Goal: Find specific page/section: Find specific page/section

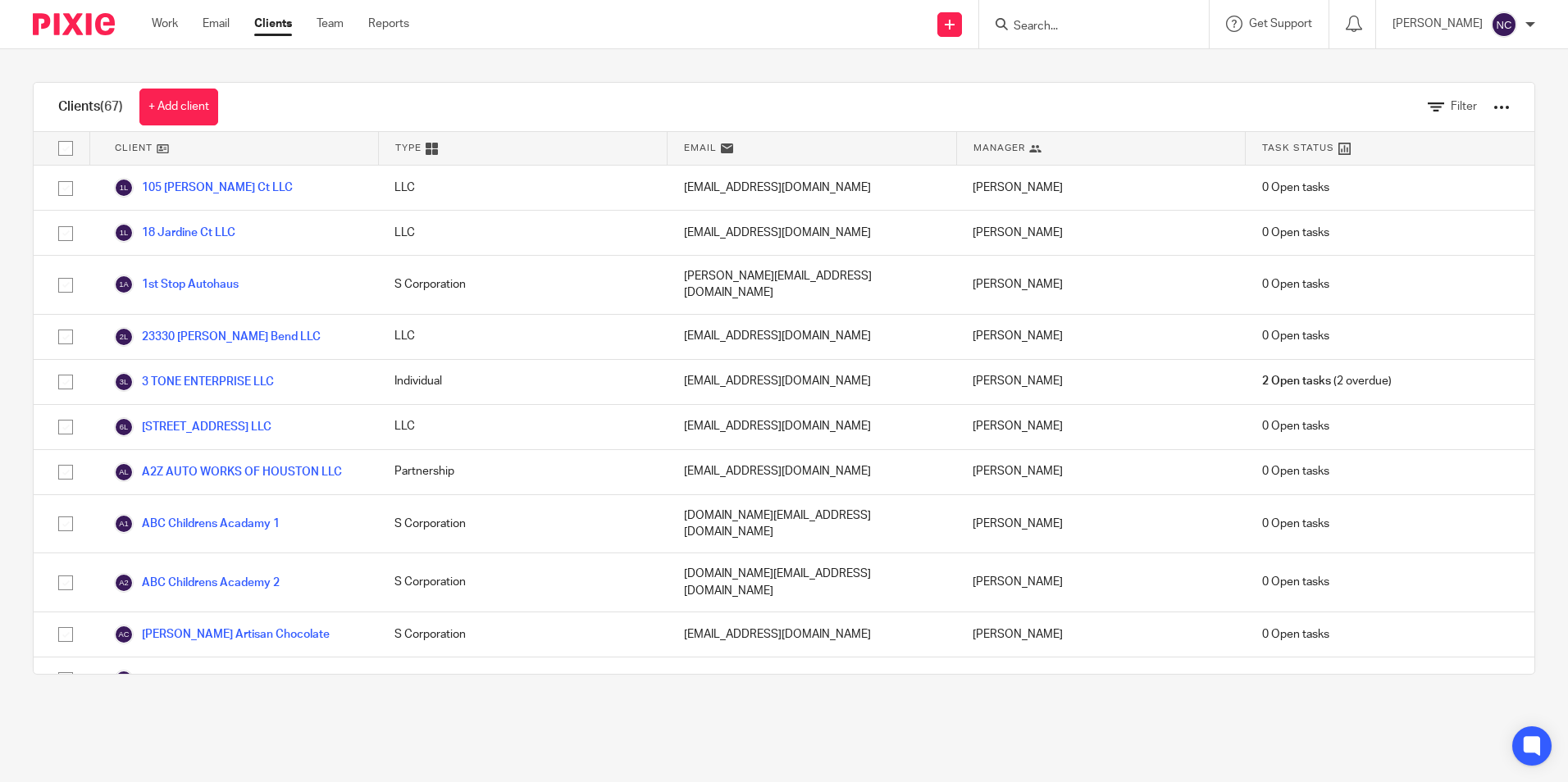
click at [1075, 27] on input "Search" at bounding box center [1086, 27] width 148 height 15
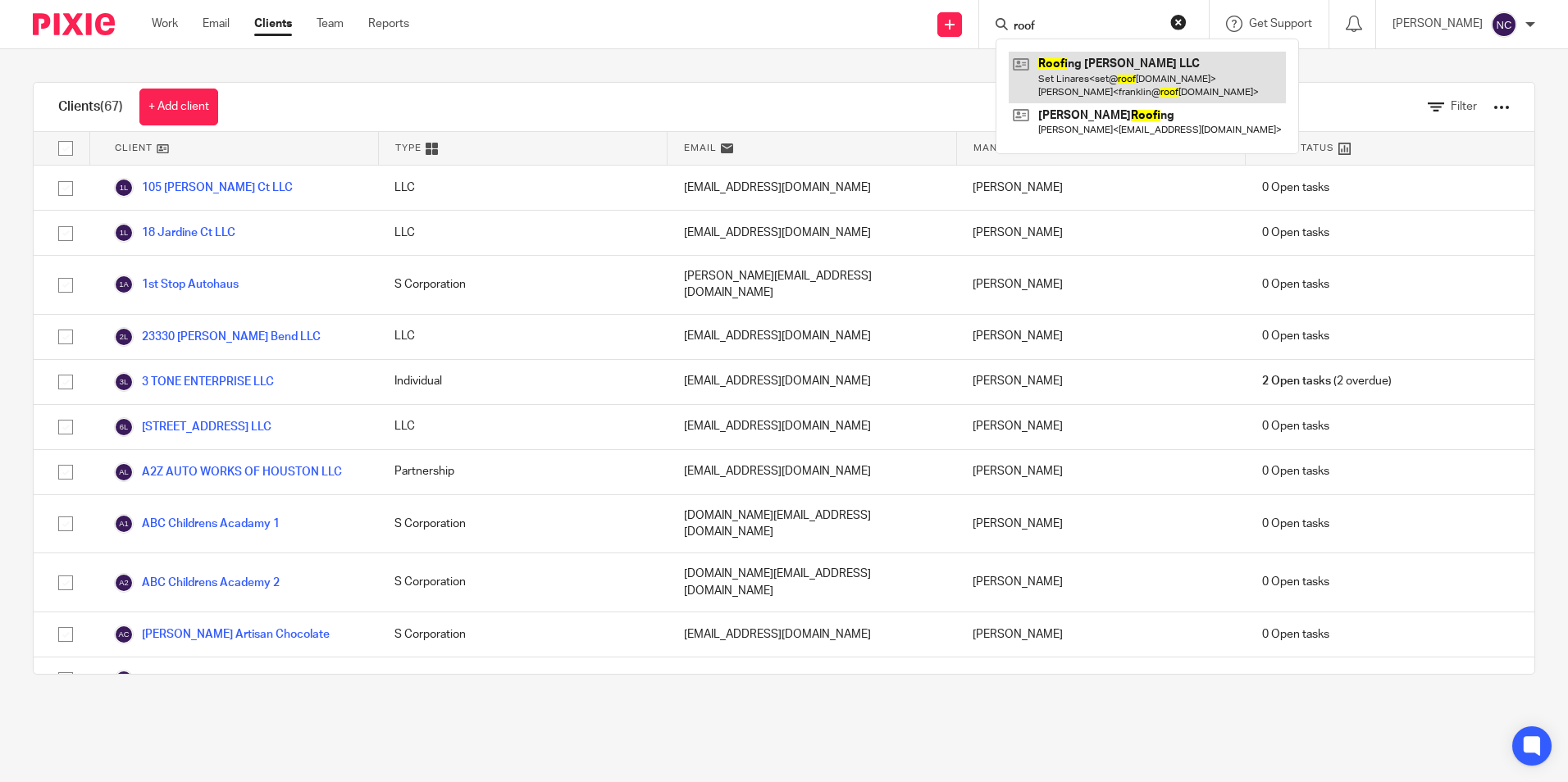
type input "roof"
click at [1090, 69] on link at bounding box center [1147, 76] width 277 height 50
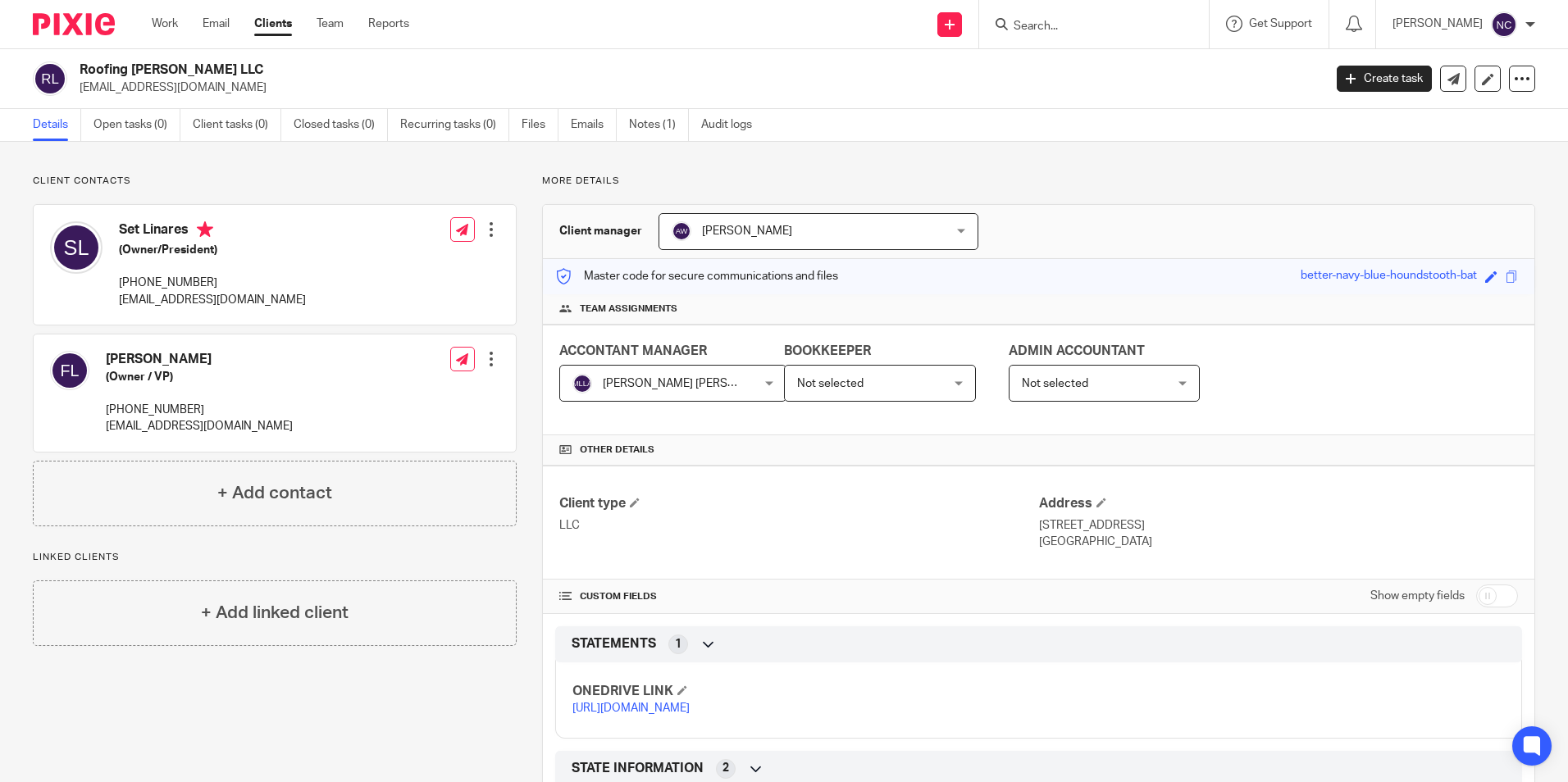
click at [689, 714] on link "[URL][DOMAIN_NAME]" at bounding box center [631, 708] width 118 height 12
click at [1197, 632] on div "STATEMENTS 1" at bounding box center [1038, 645] width 942 height 28
